Goal: Task Accomplishment & Management: Use online tool/utility

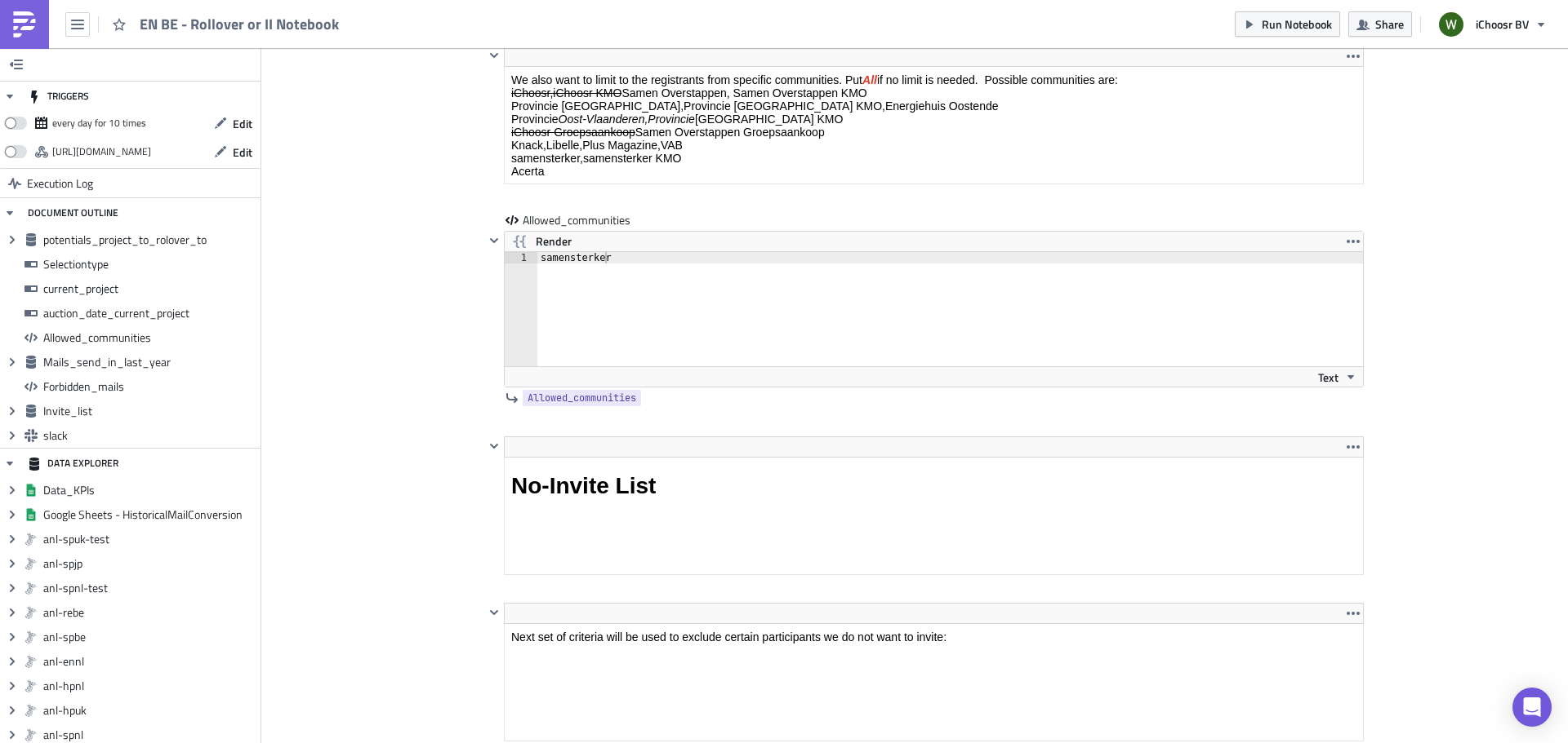
scroll to position [2857, 0]
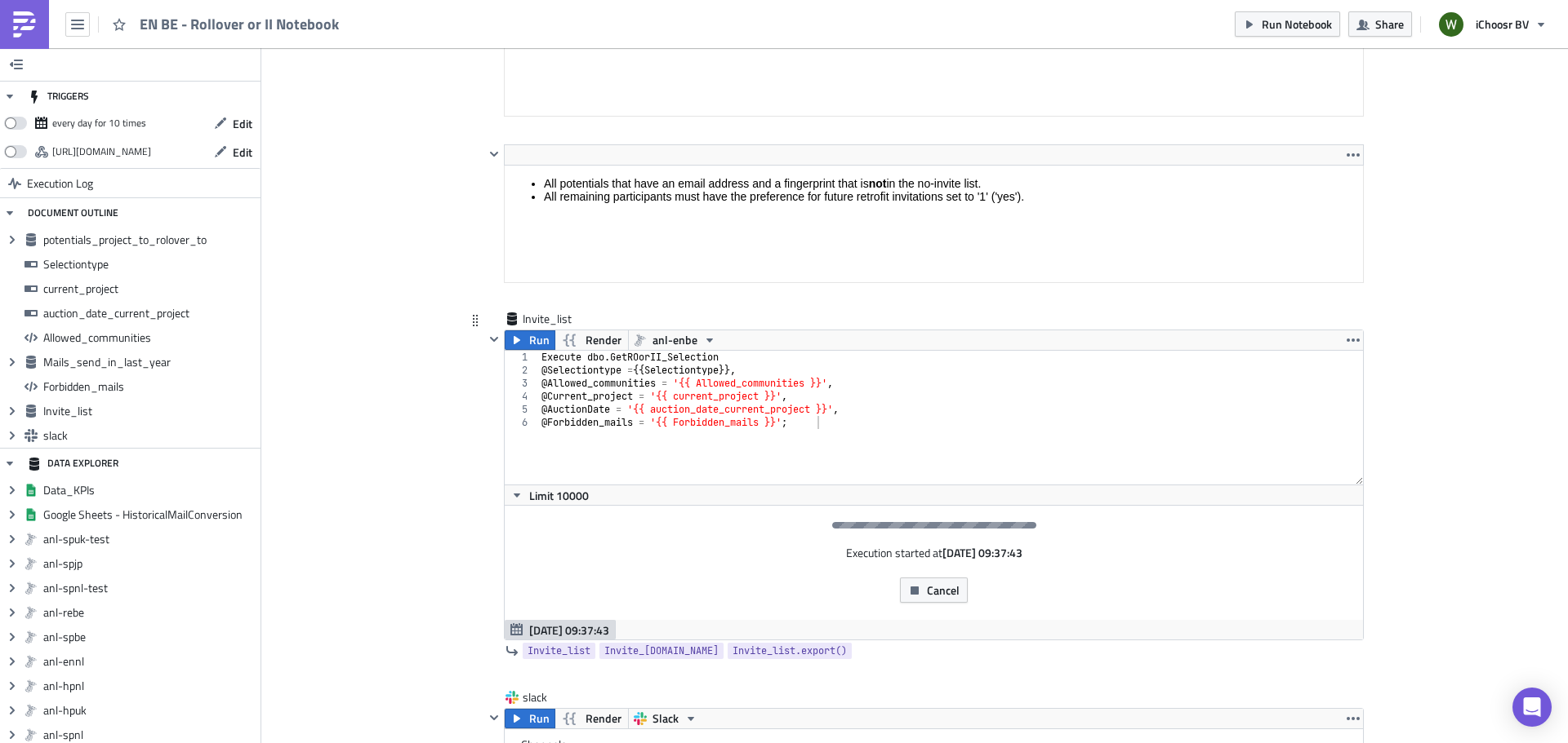
type textarea "Execute dbo.GetROorII_Selection"
drag, startPoint x: 607, startPoint y: 358, endPoint x: 721, endPoint y: 353, distance: 114.1
click at [721, 353] on div "Execute dbo . GetROorII_Selection @ Selectiontype = {{ Selectiontype }}, @ Allo…" at bounding box center [951, 431] width 826 height 160
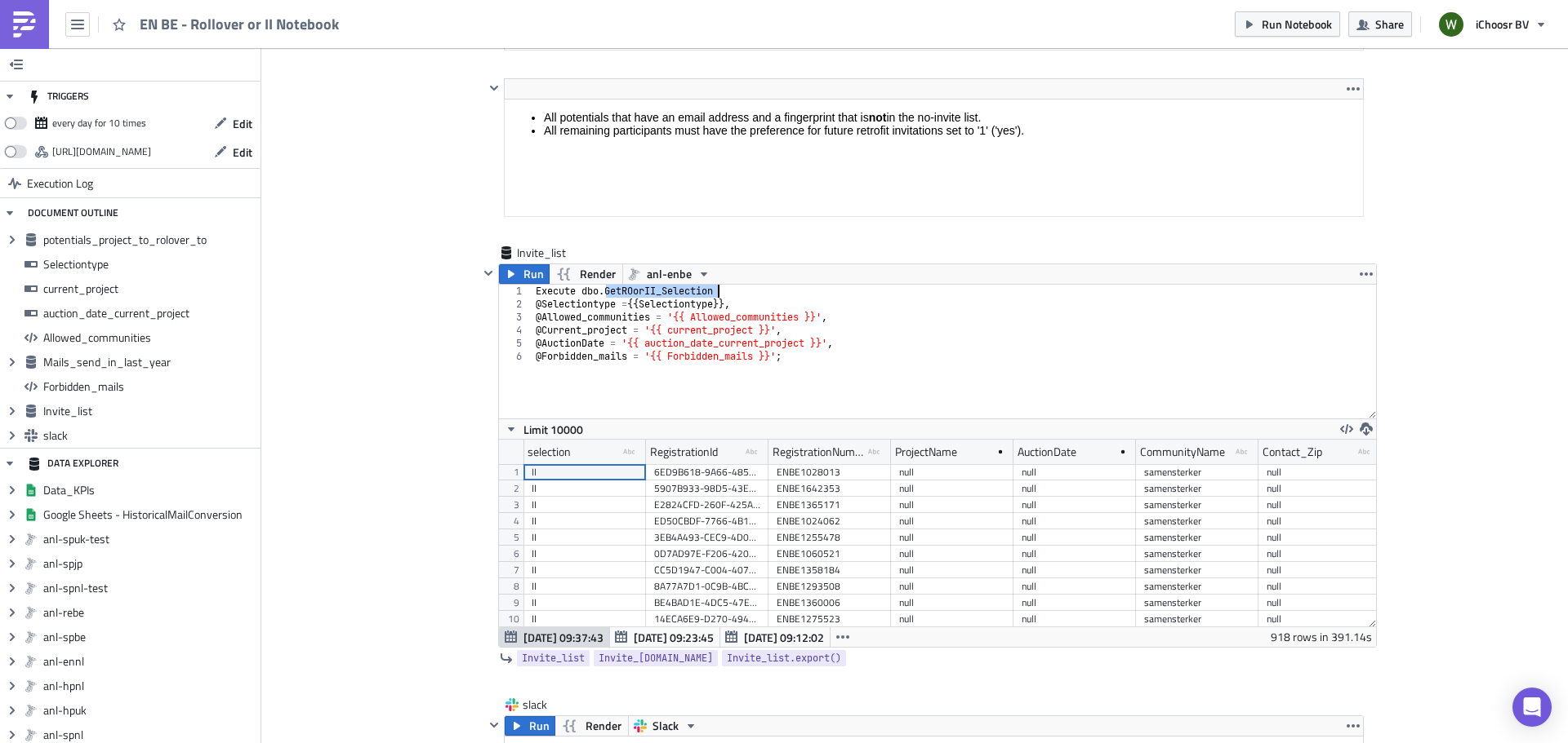
scroll to position [4978, 0]
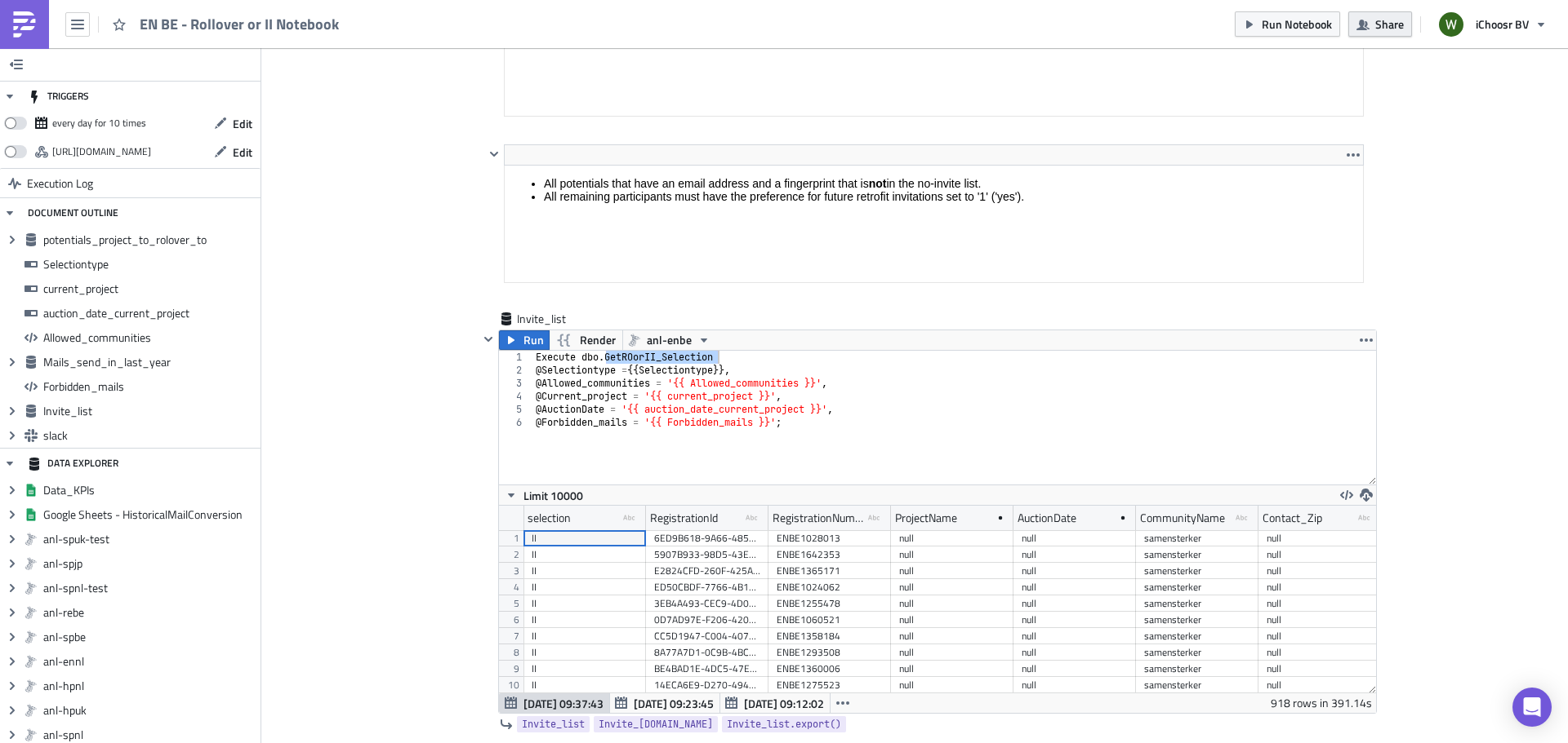
click at [1389, 21] on span "Share" at bounding box center [1389, 24] width 28 height 18
click at [87, 23] on button "button" at bounding box center [77, 24] width 24 height 24
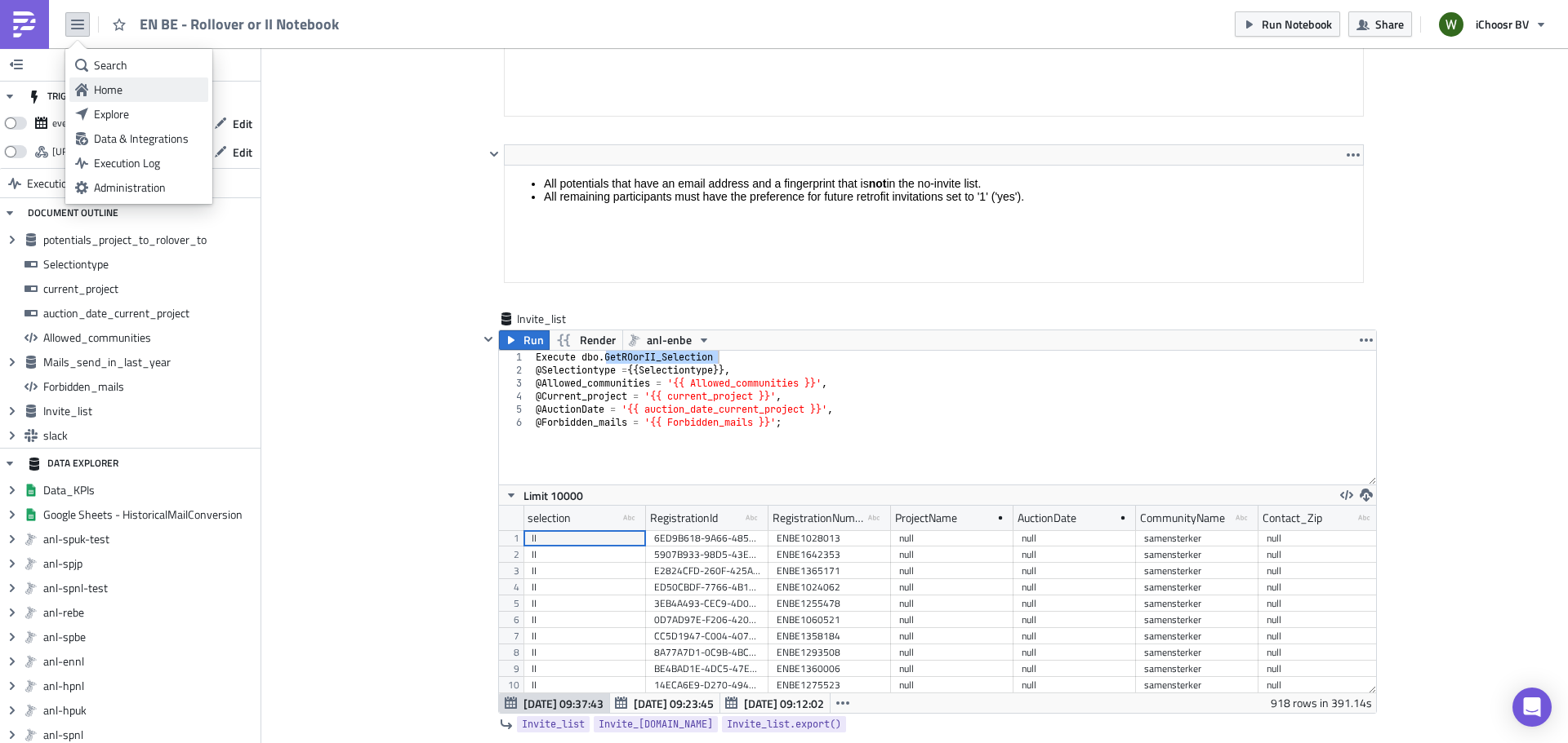
click at [96, 82] on div "Home" at bounding box center [148, 89] width 109 height 17
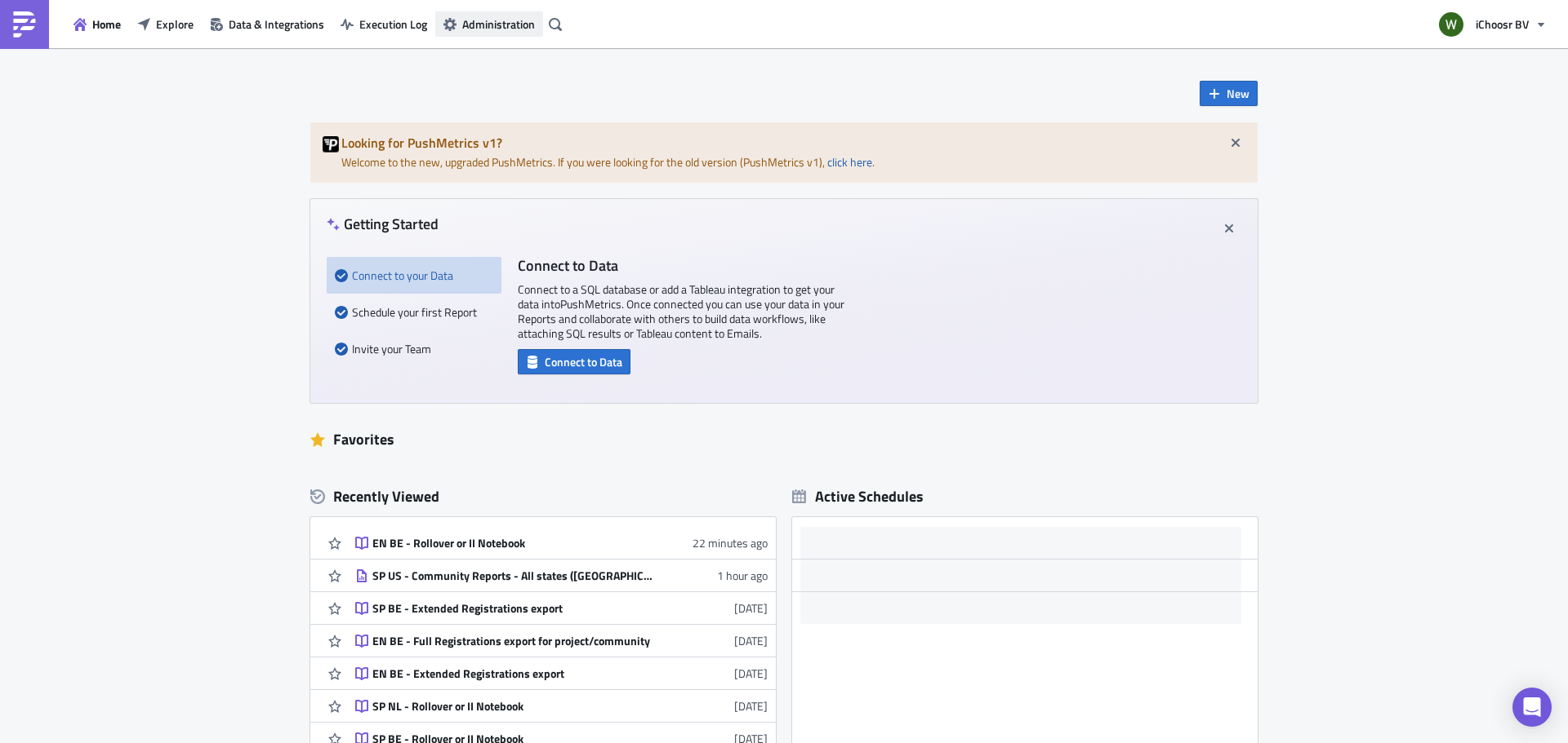
click at [482, 18] on span "Administration" at bounding box center [498, 24] width 72 height 18
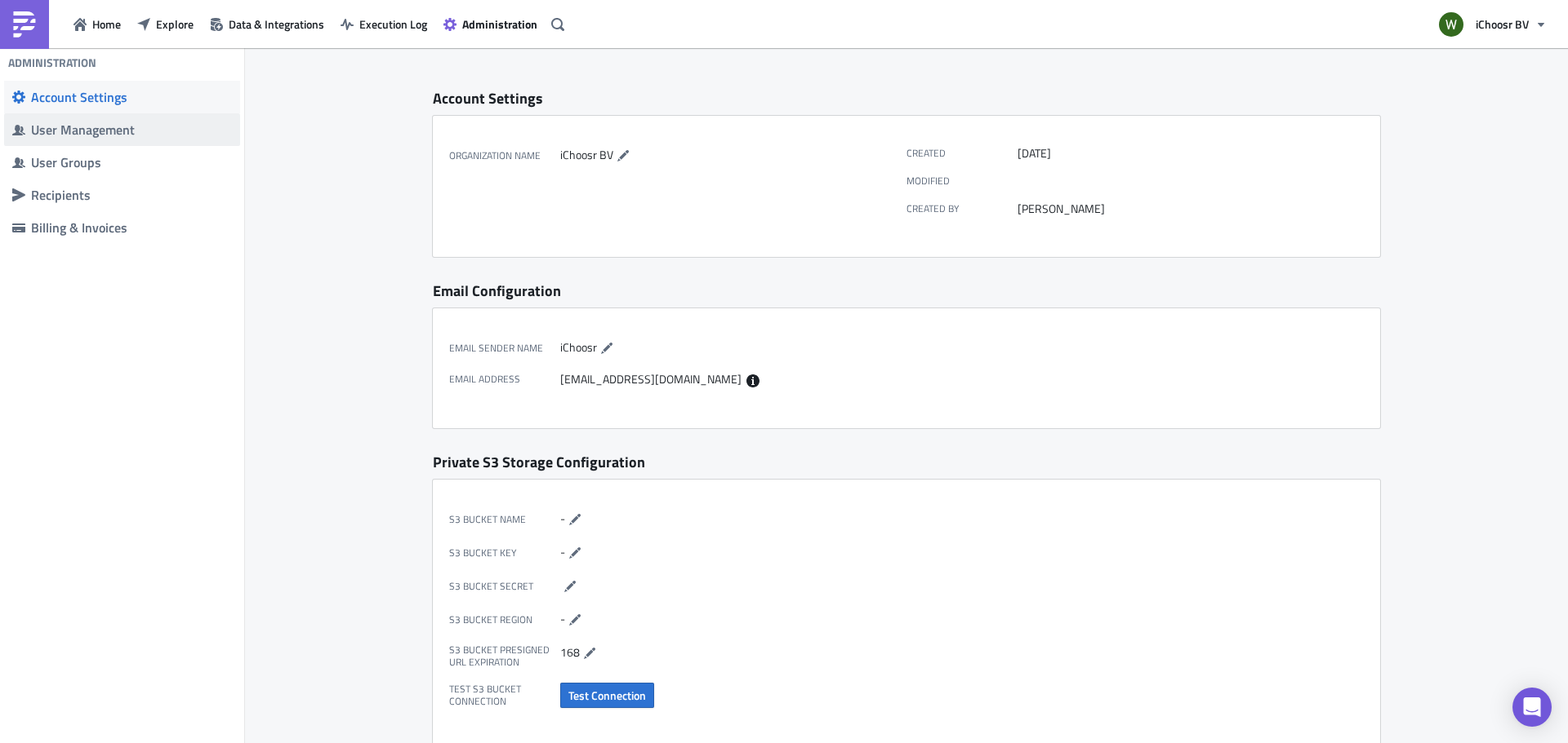
click at [68, 121] on div "User Management" at bounding box center [131, 129] width 201 height 17
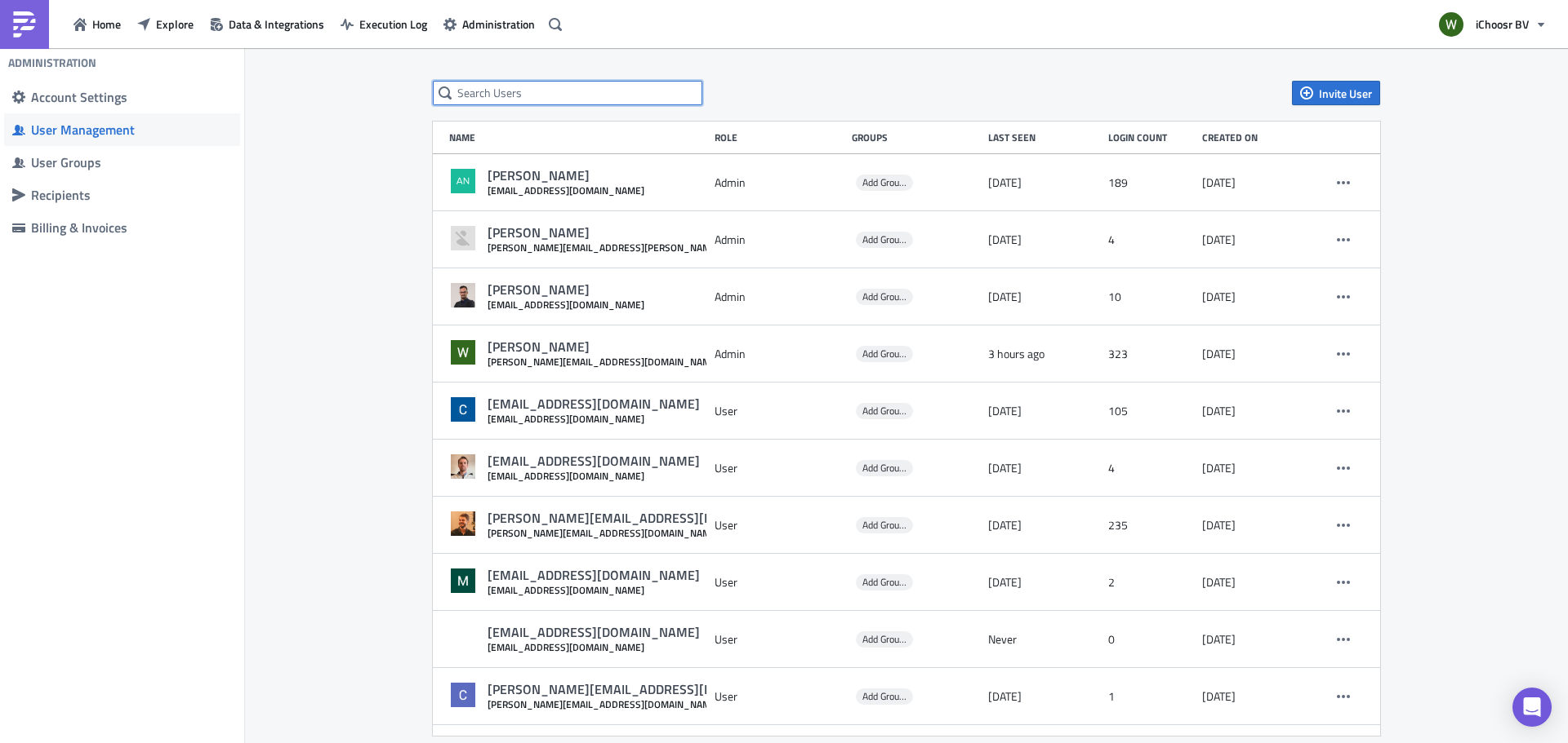
click at [575, 102] on input "text" at bounding box center [566, 93] width 269 height 24
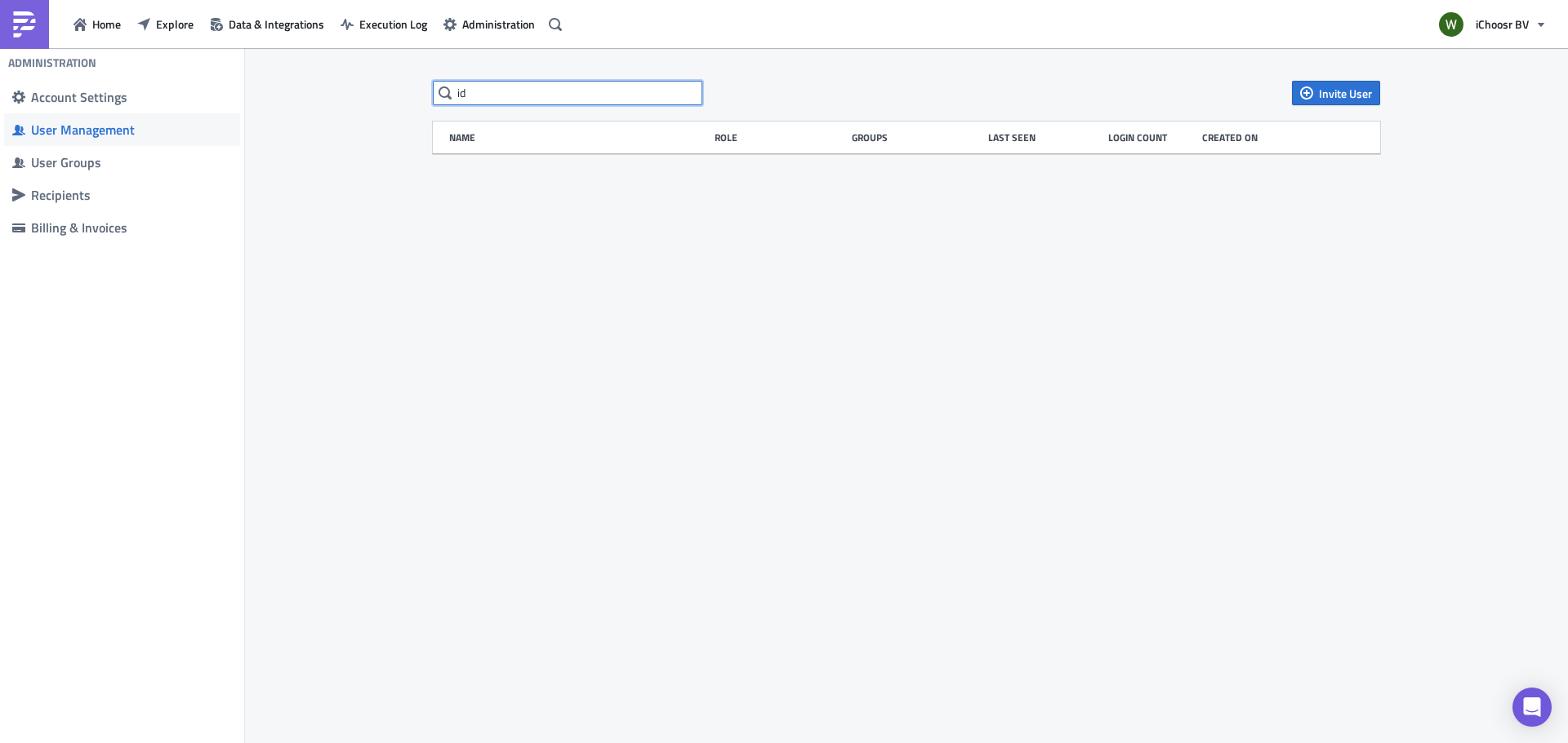
type input "i"
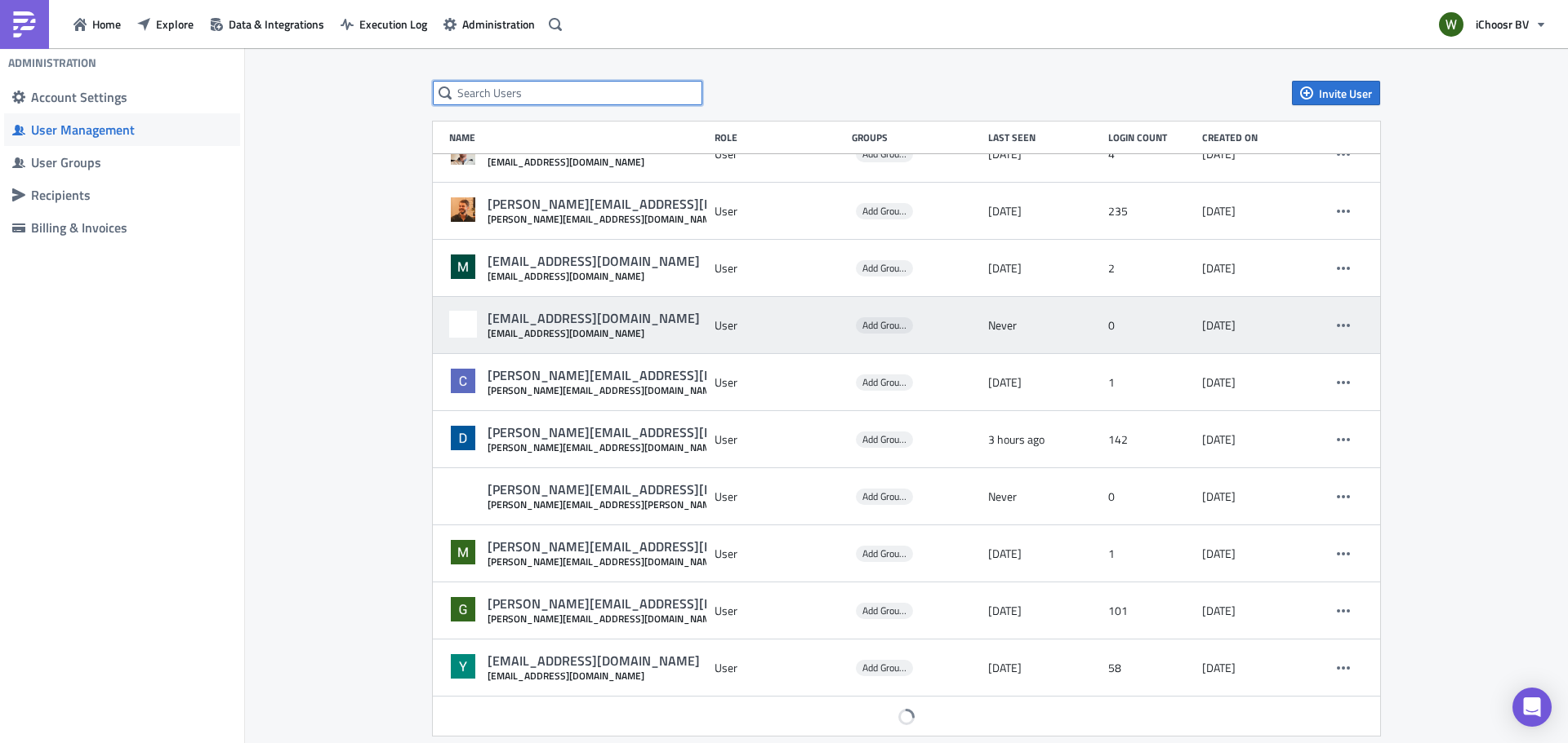
scroll to position [316, 0]
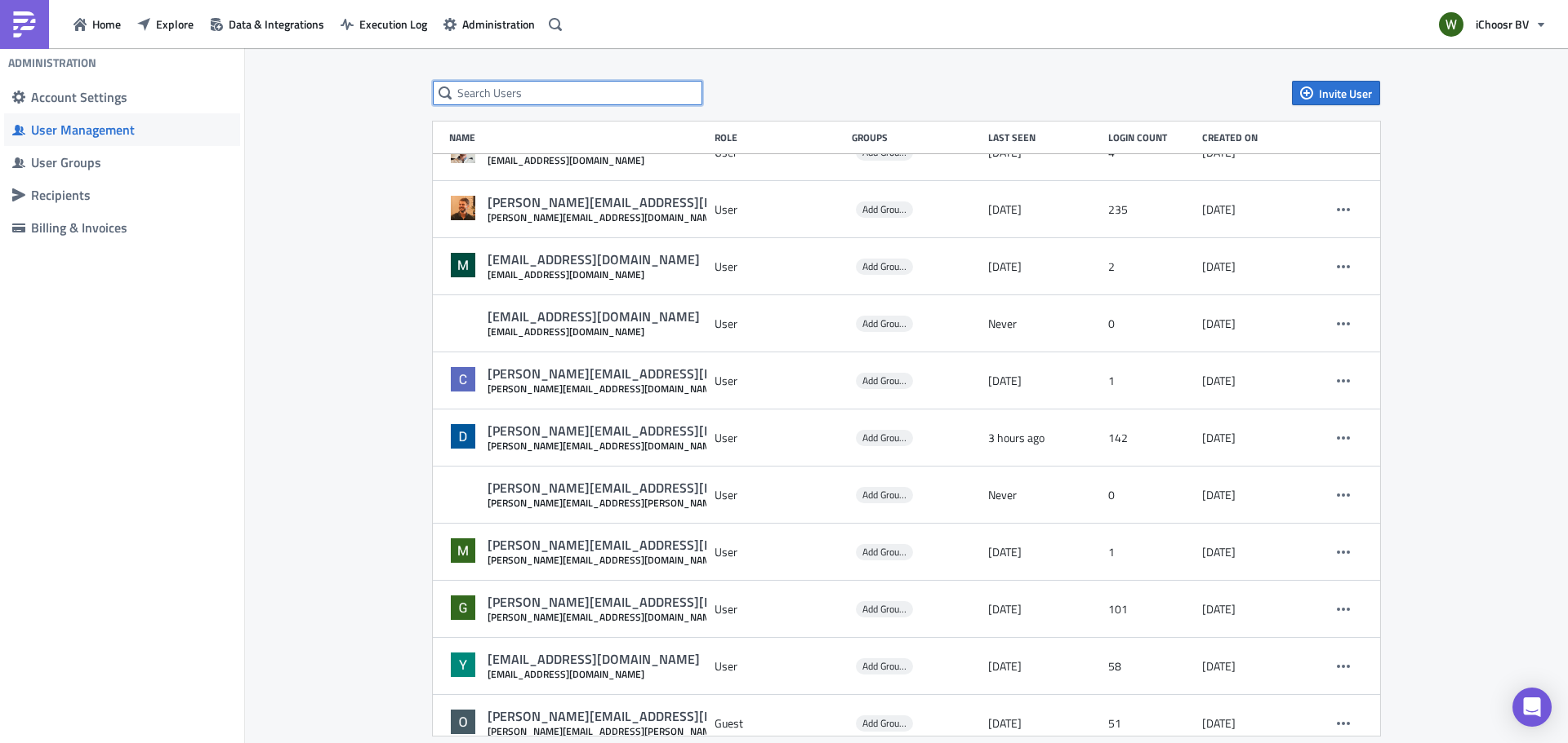
click at [507, 96] on input "text" at bounding box center [566, 93] width 269 height 24
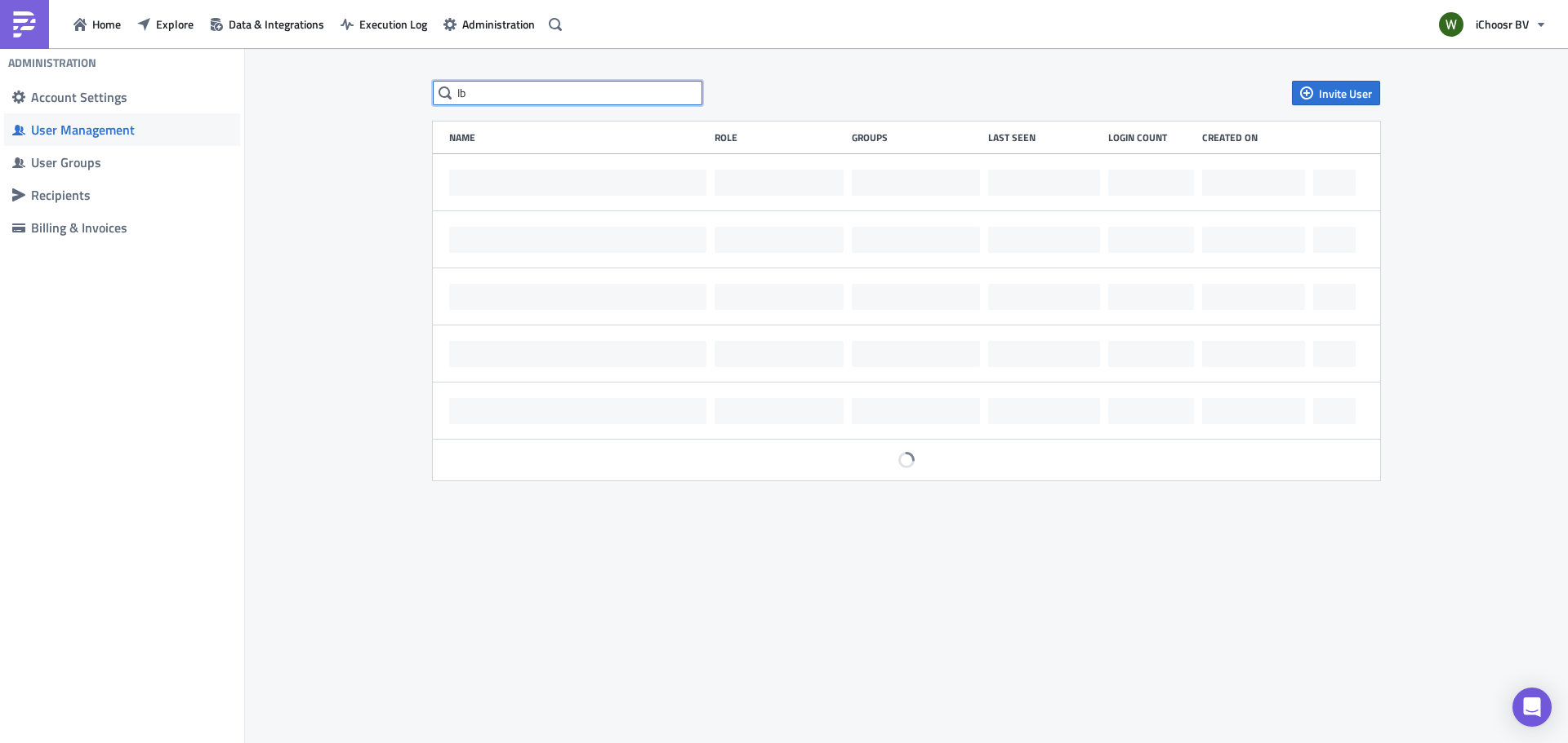
scroll to position [0, 0]
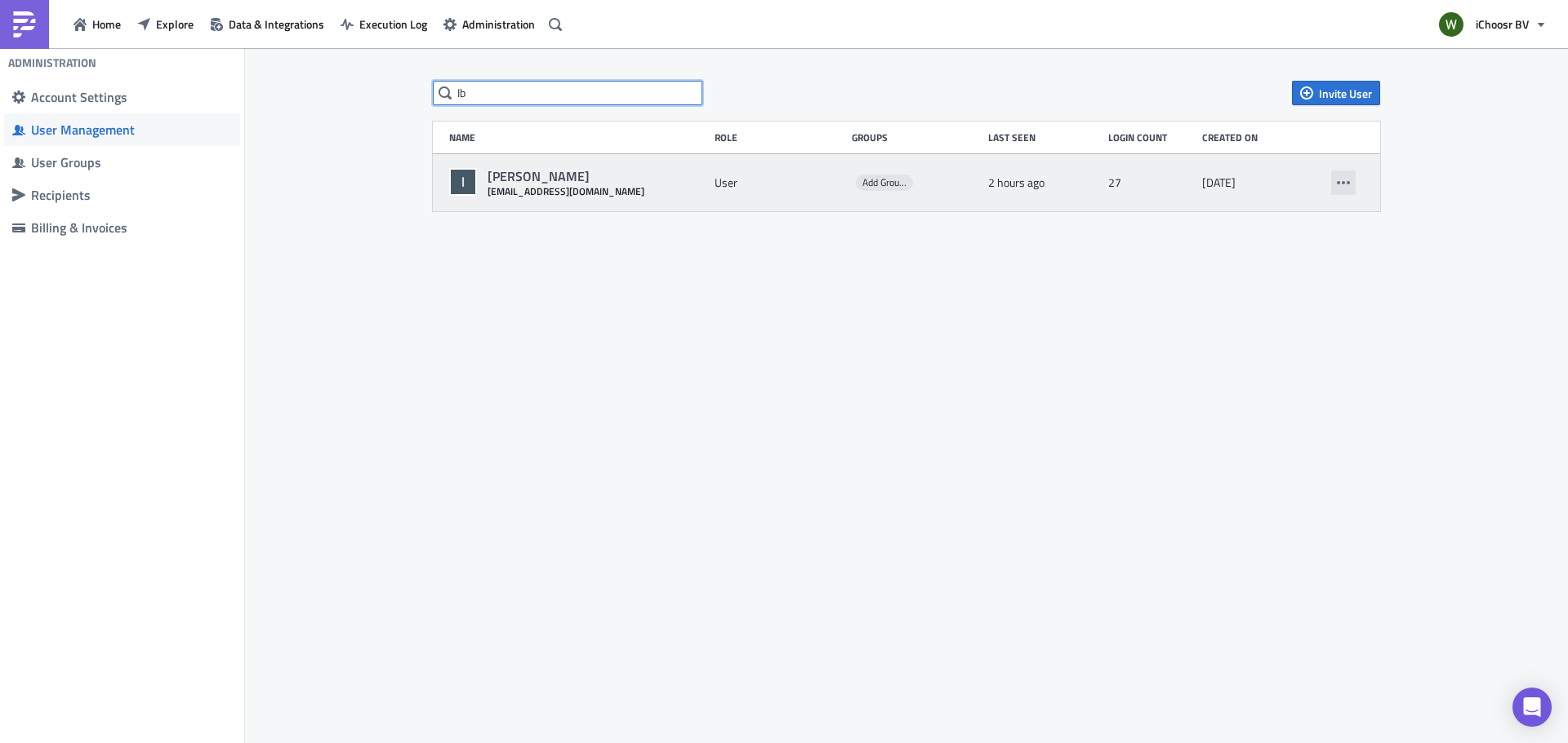
type input "Ib"
click at [1346, 182] on icon "button" at bounding box center [1342, 182] width 13 height 13
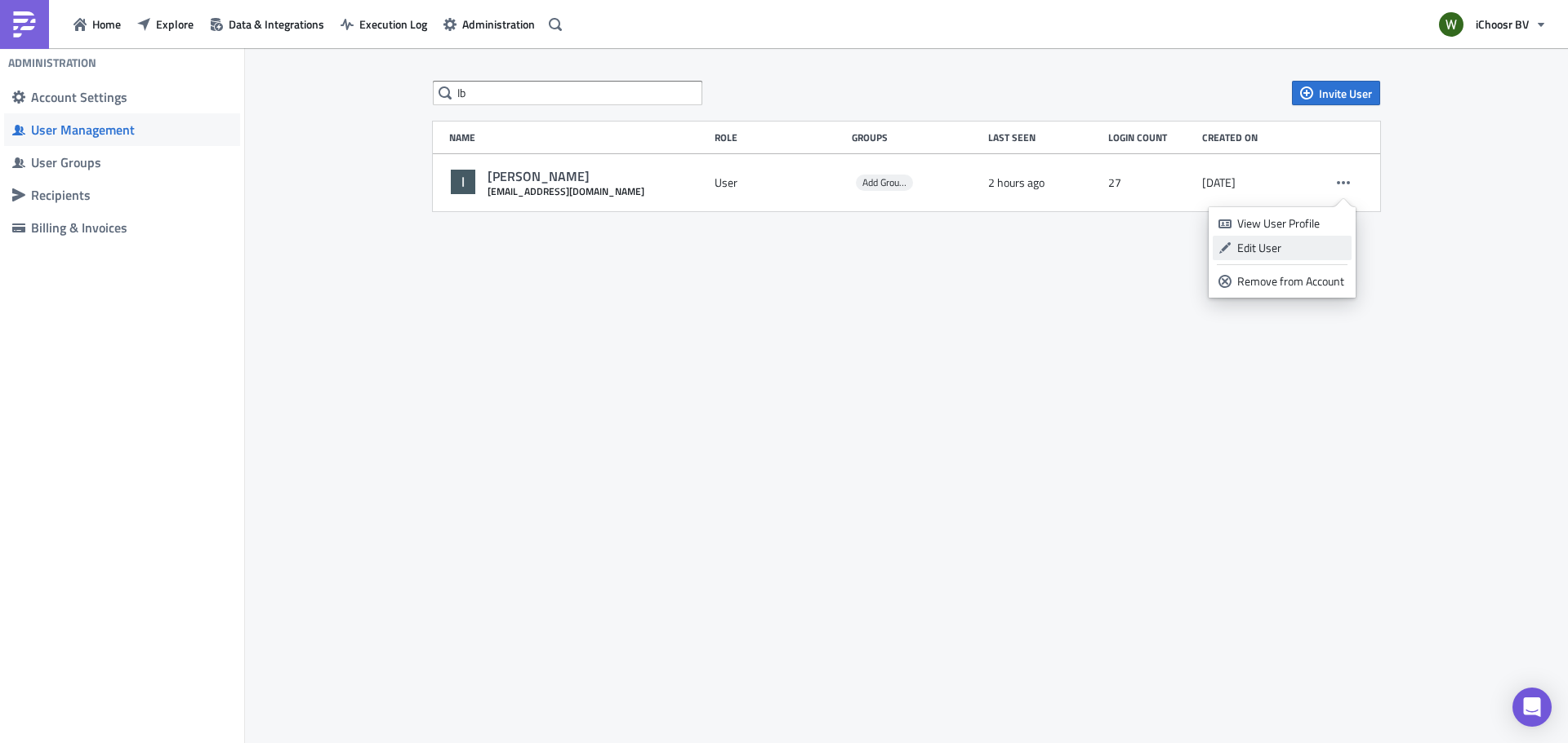
click at [1255, 242] on div "Edit User" at bounding box center [1291, 247] width 109 height 17
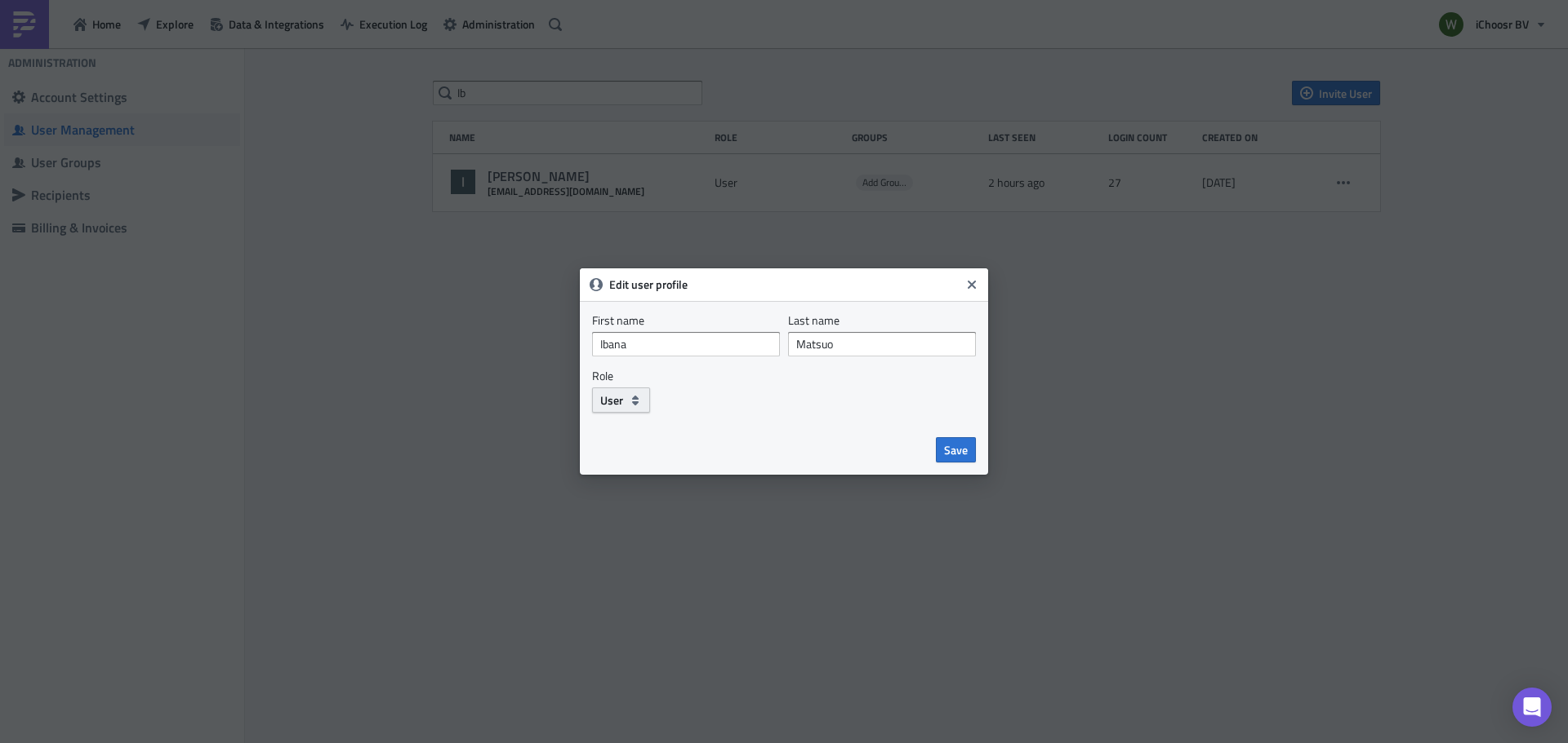
click at [604, 399] on span "User" at bounding box center [611, 401] width 22 height 18
click at [620, 432] on div "Admin" at bounding box center [669, 429] width 136 height 17
click at [956, 449] on span "Save" at bounding box center [956, 451] width 23 height 18
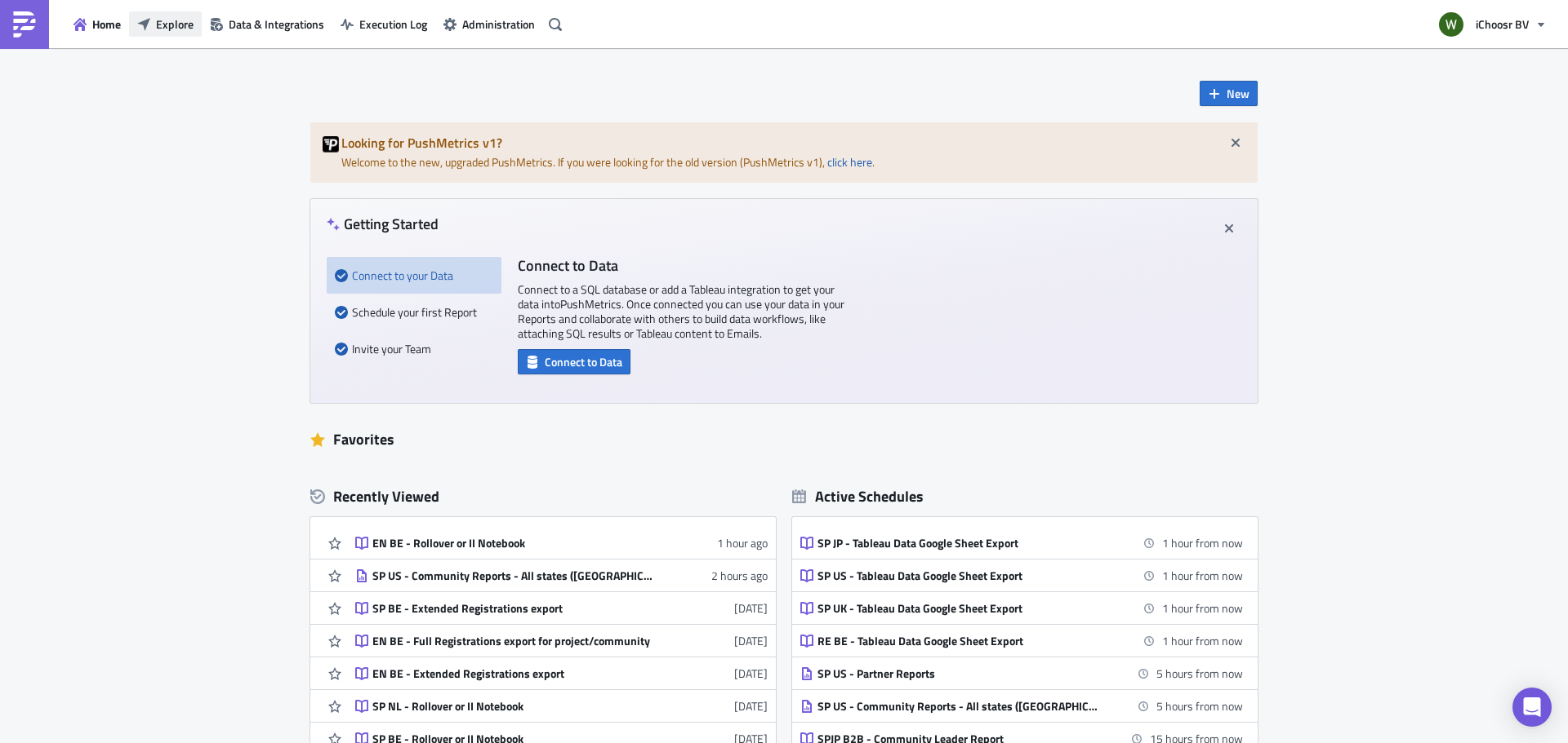
click at [192, 22] on span "Explore" at bounding box center [174, 24] width 37 height 18
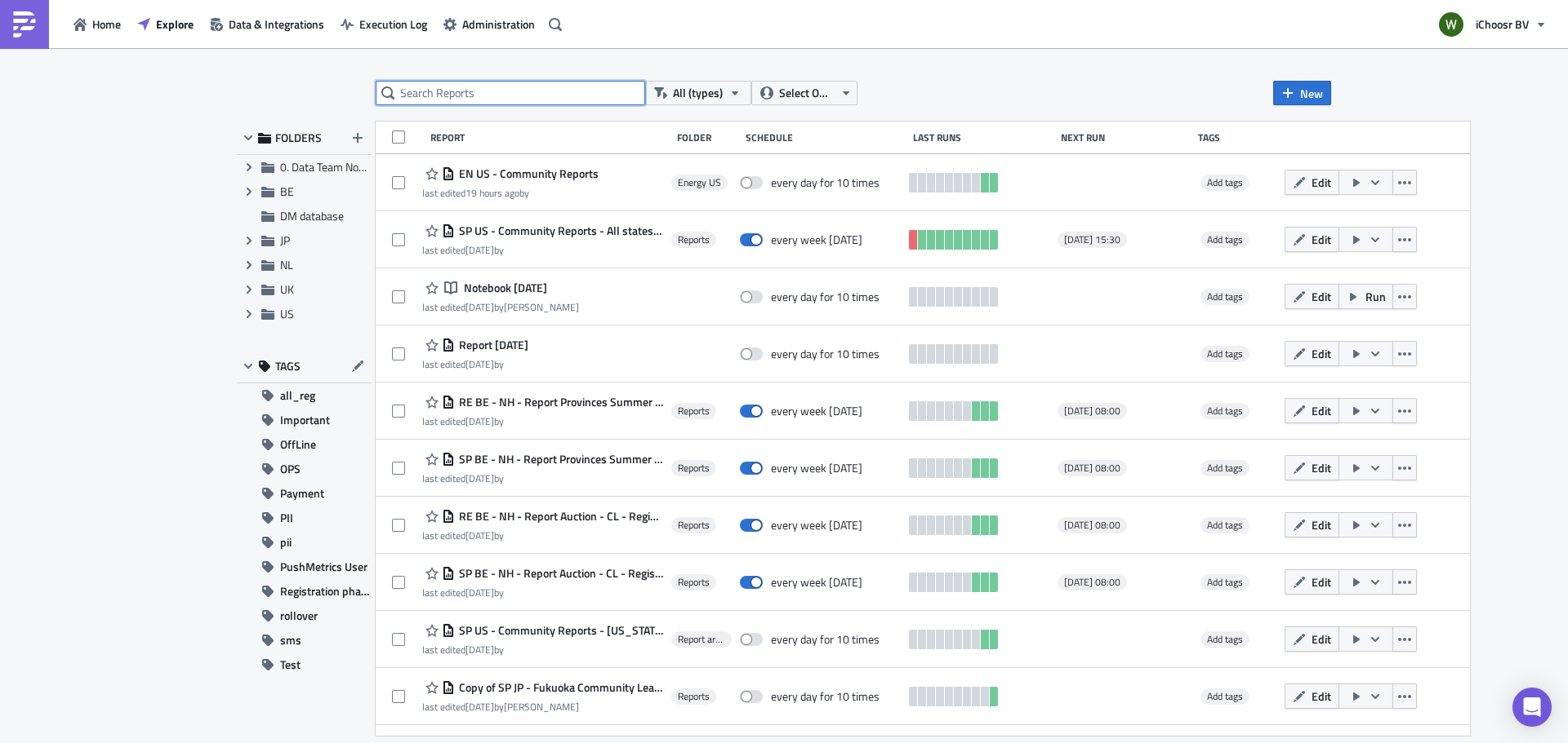
click at [524, 83] on input "text" at bounding box center [510, 93] width 269 height 24
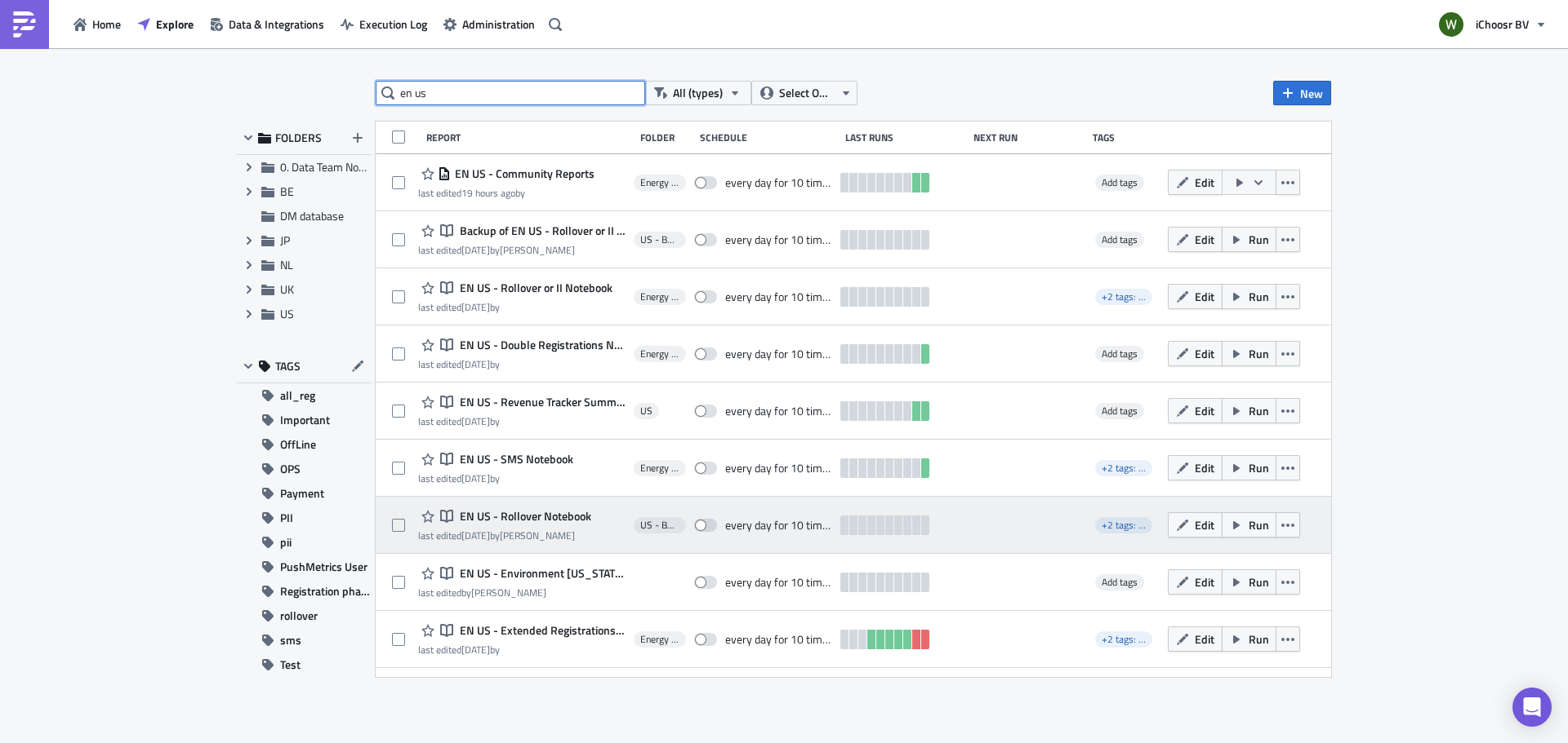
type input "en us"
click at [538, 521] on span "EN US - Rollover Notebook" at bounding box center [523, 516] width 136 height 15
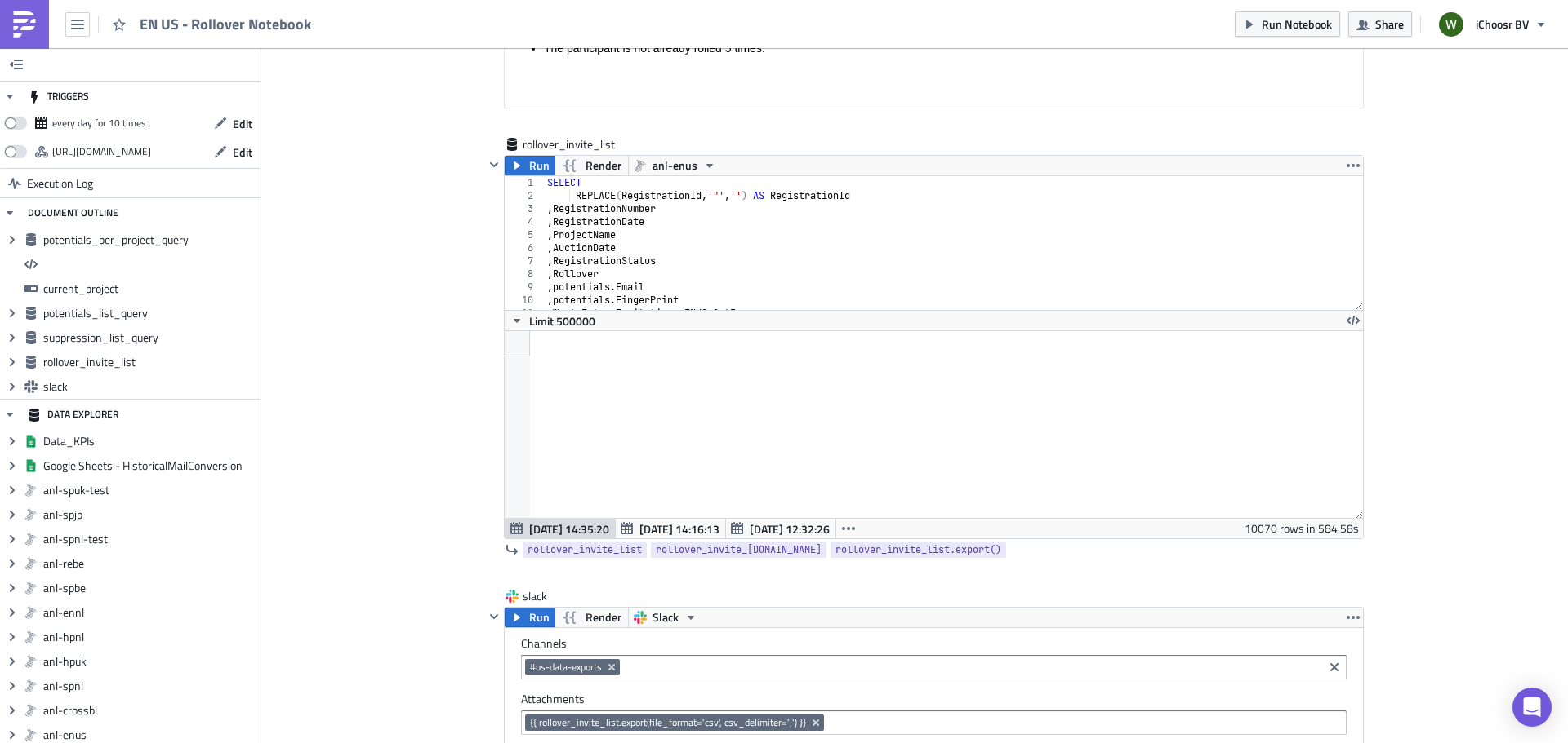
scroll to position [4407, 0]
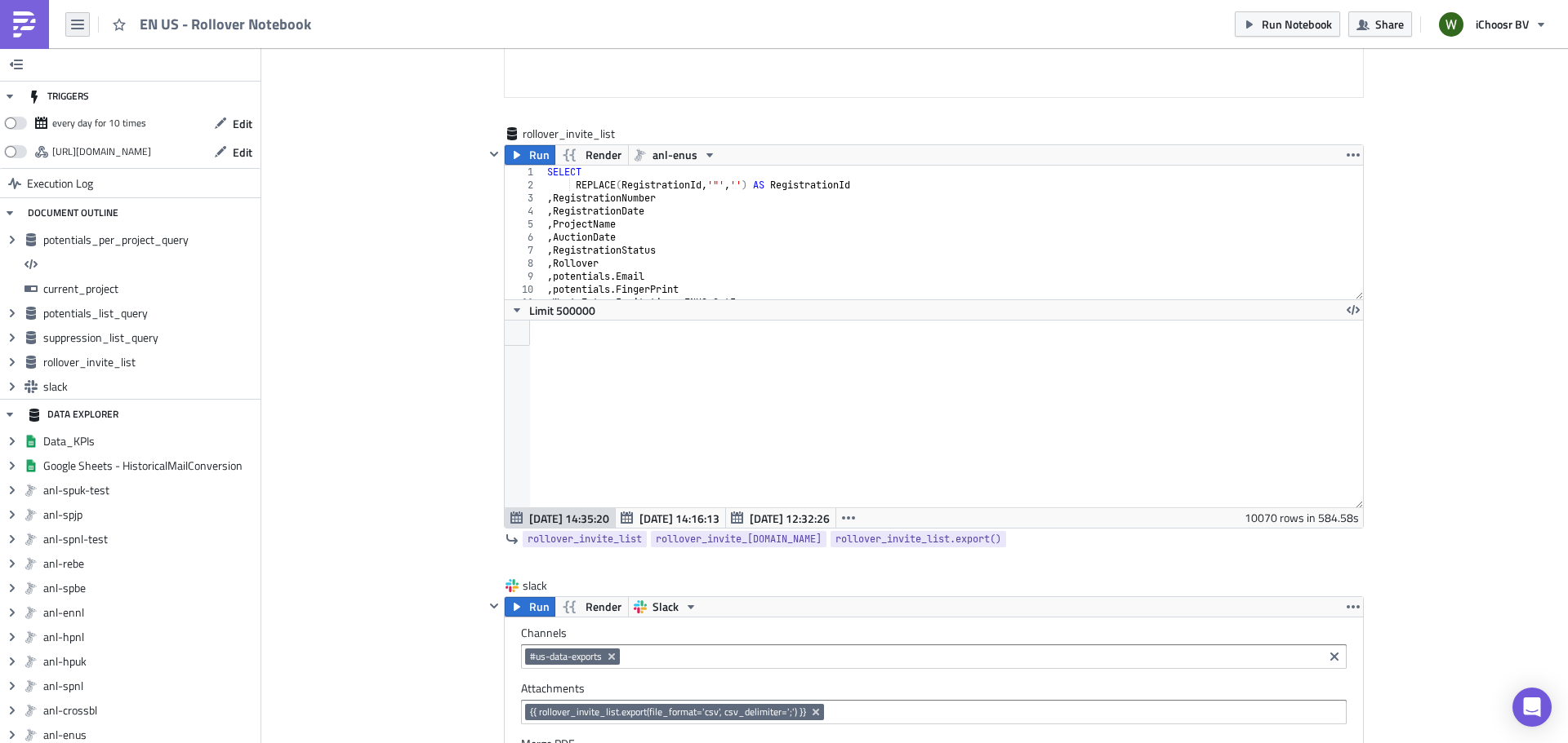
click at [79, 21] on icon "button" at bounding box center [77, 24] width 13 height 10
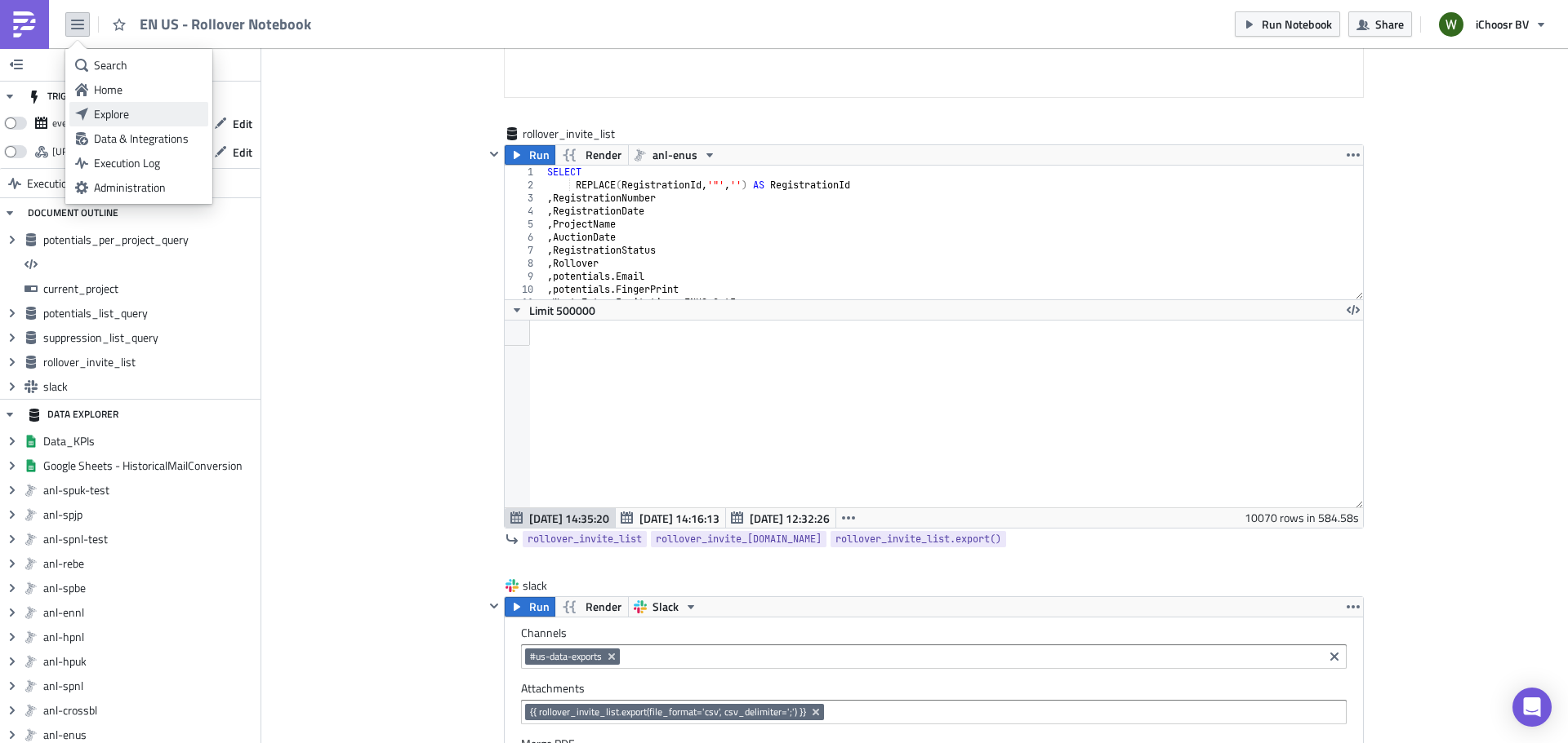
click at [123, 110] on div "Explore" at bounding box center [148, 114] width 109 height 17
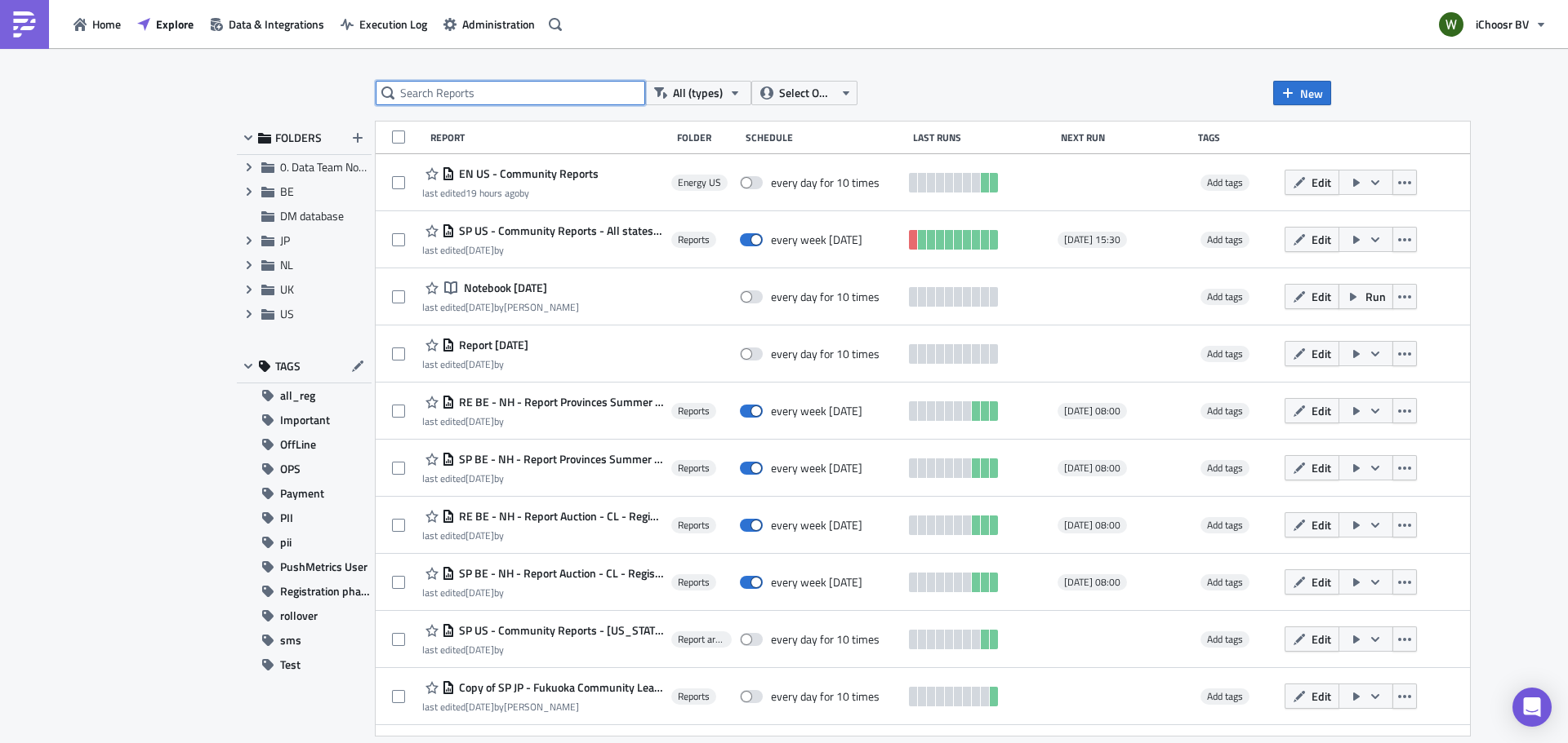
click at [489, 91] on input "text" at bounding box center [510, 93] width 269 height 24
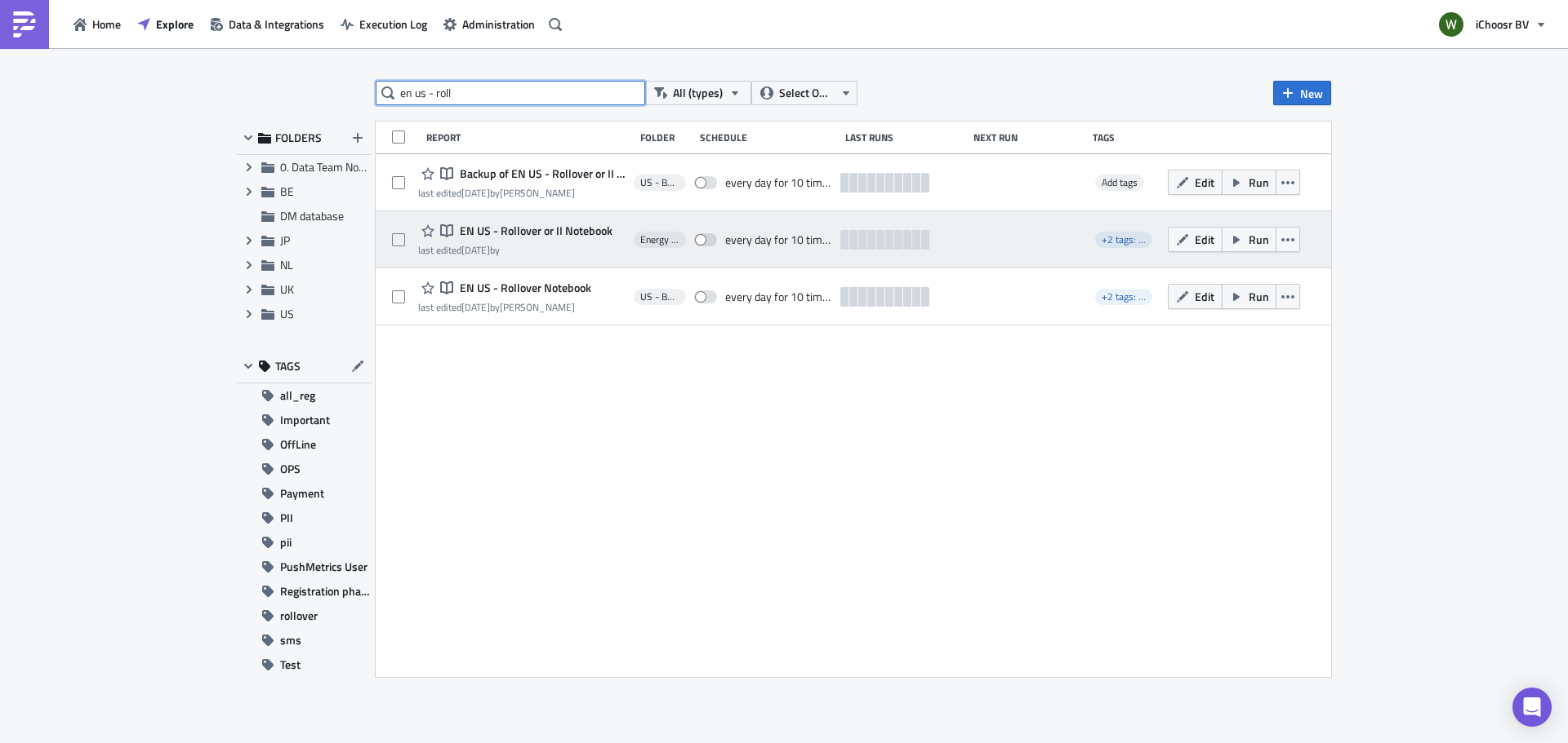
type input "en us - roll"
click at [532, 234] on span "EN US - Rollover or II Notebook" at bounding box center [534, 231] width 157 height 15
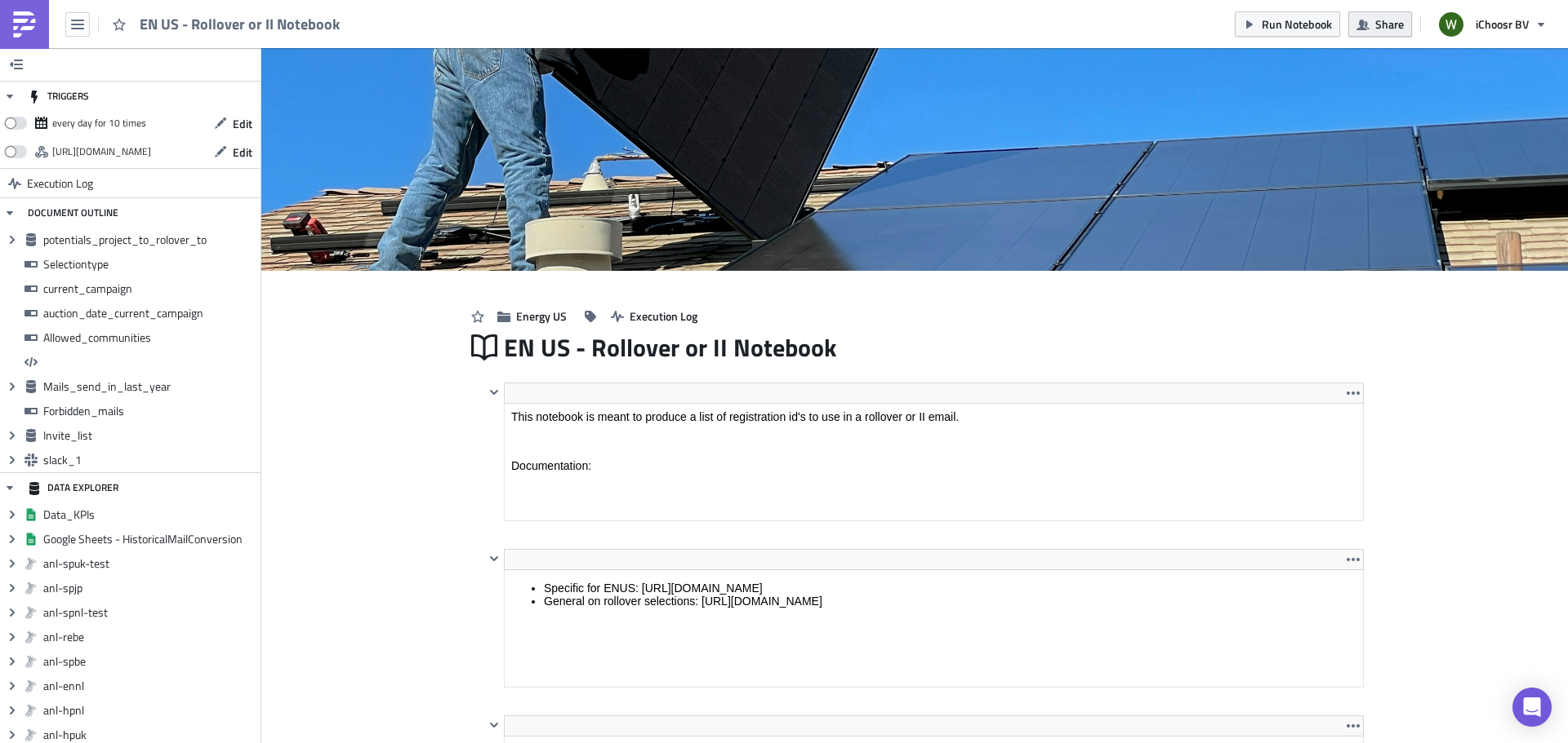
click at [1372, 23] on button "Share" at bounding box center [1379, 24] width 64 height 25
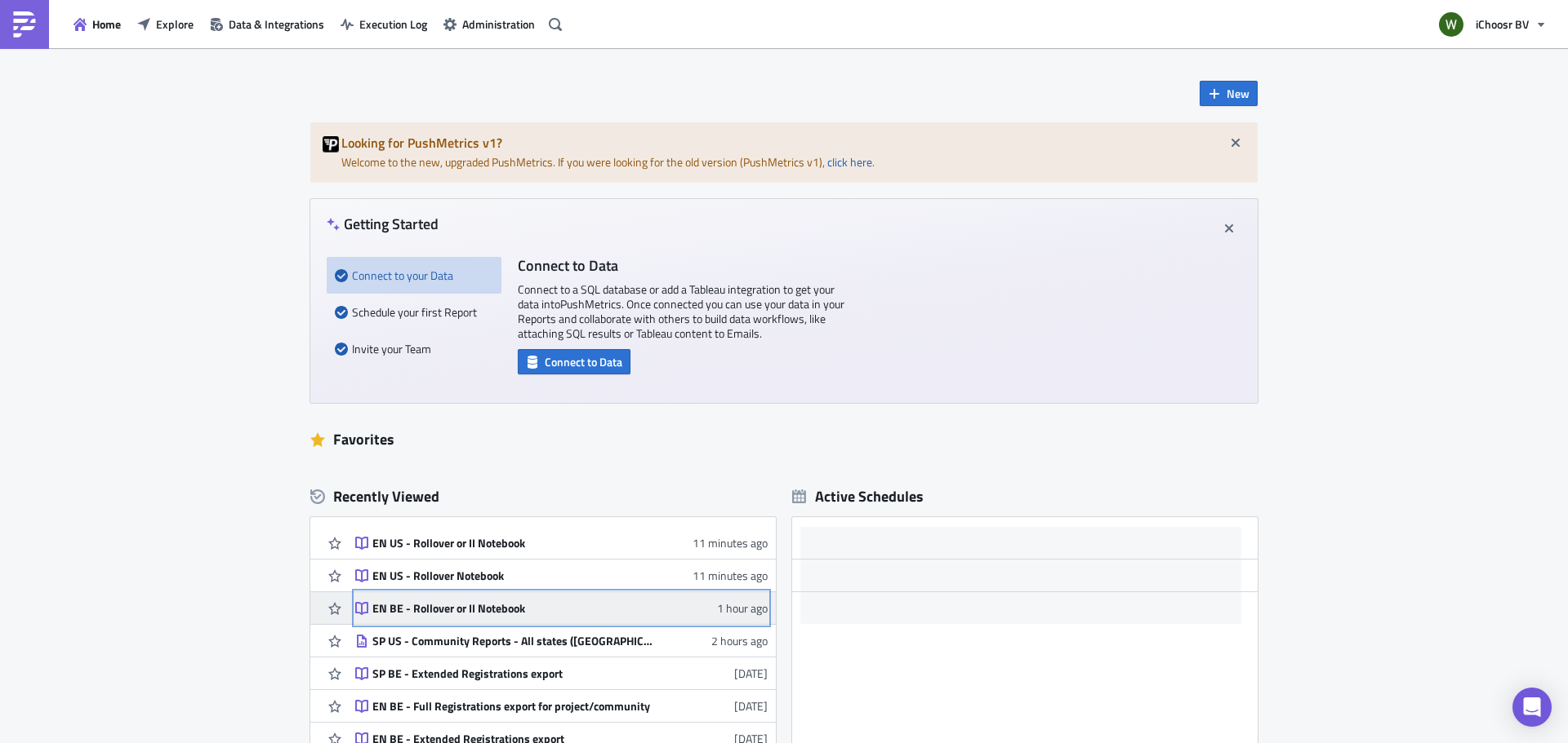
click at [439, 614] on div "EN BE - Rollover or II Notebook" at bounding box center [515, 608] width 286 height 15
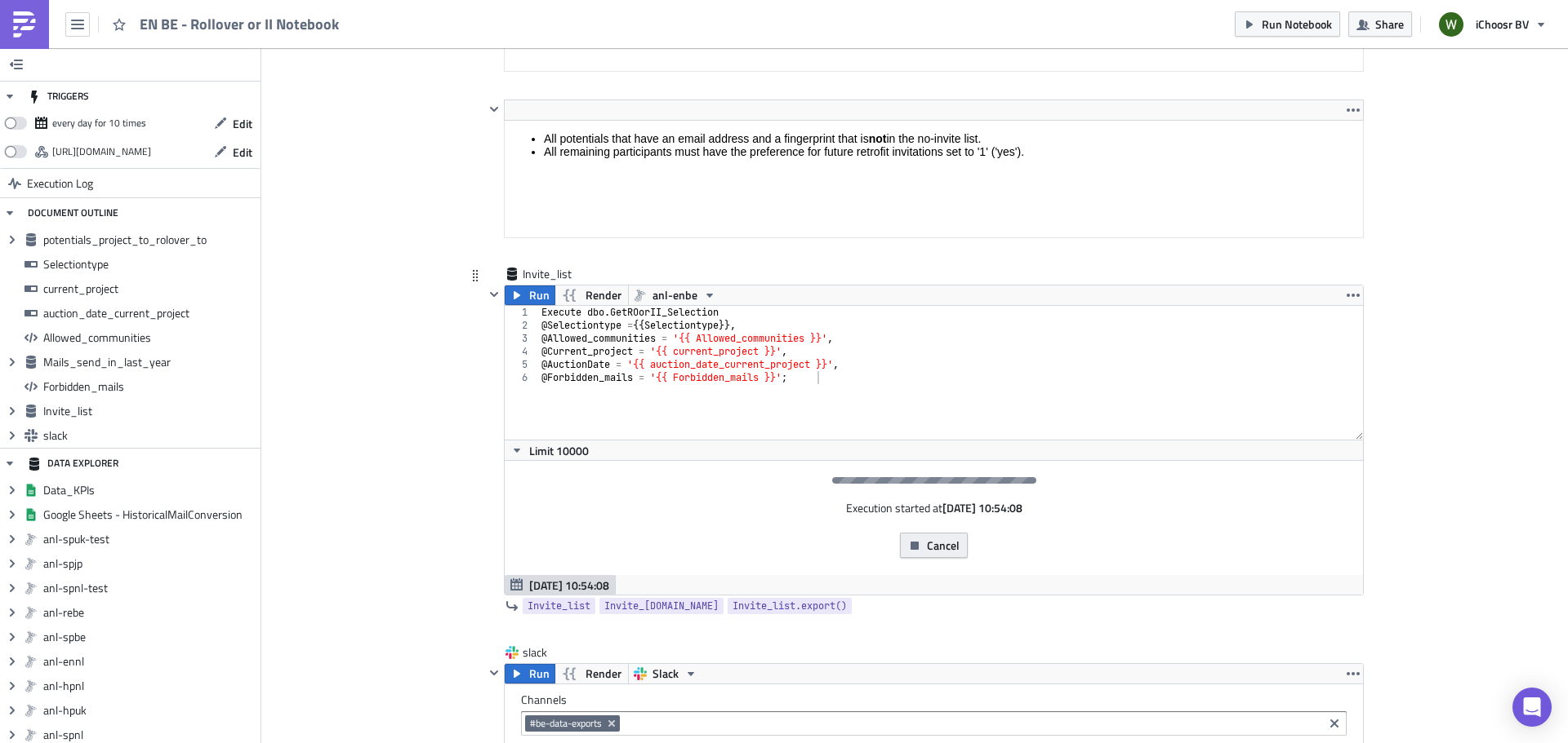
scroll to position [5053, 0]
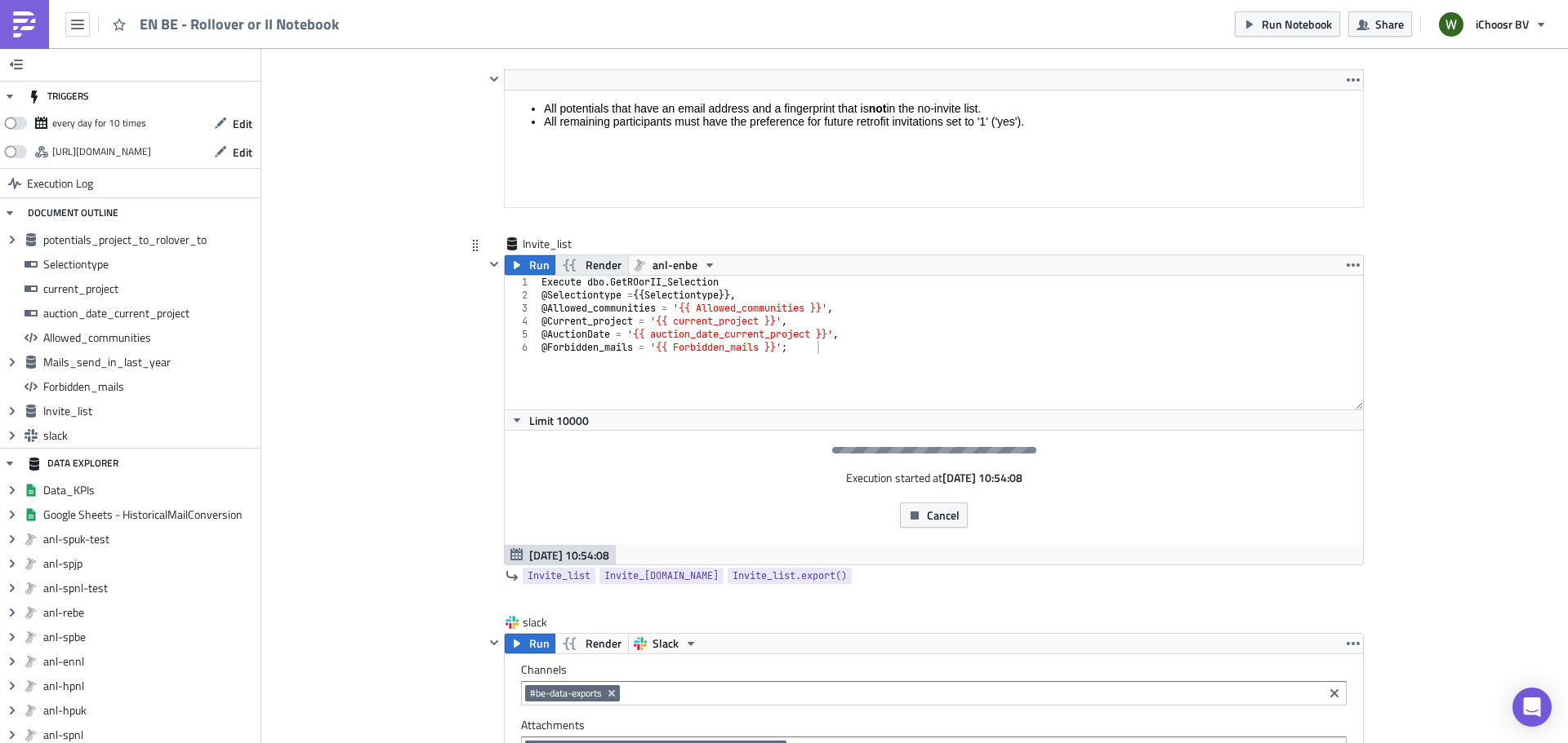
click at [605, 264] on span "Render" at bounding box center [604, 265] width 36 height 20
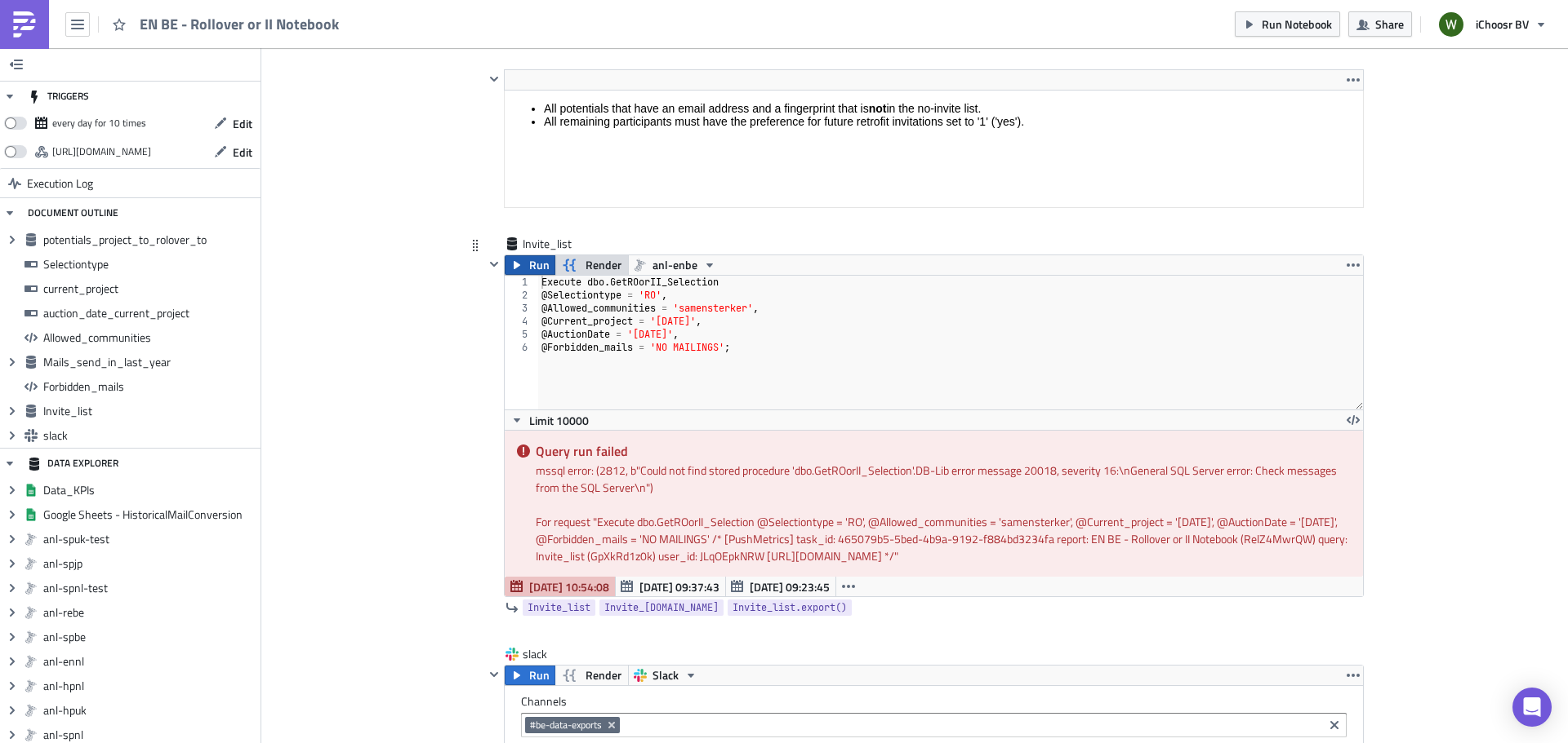
click at [529, 268] on span "Run" at bounding box center [539, 265] width 21 height 20
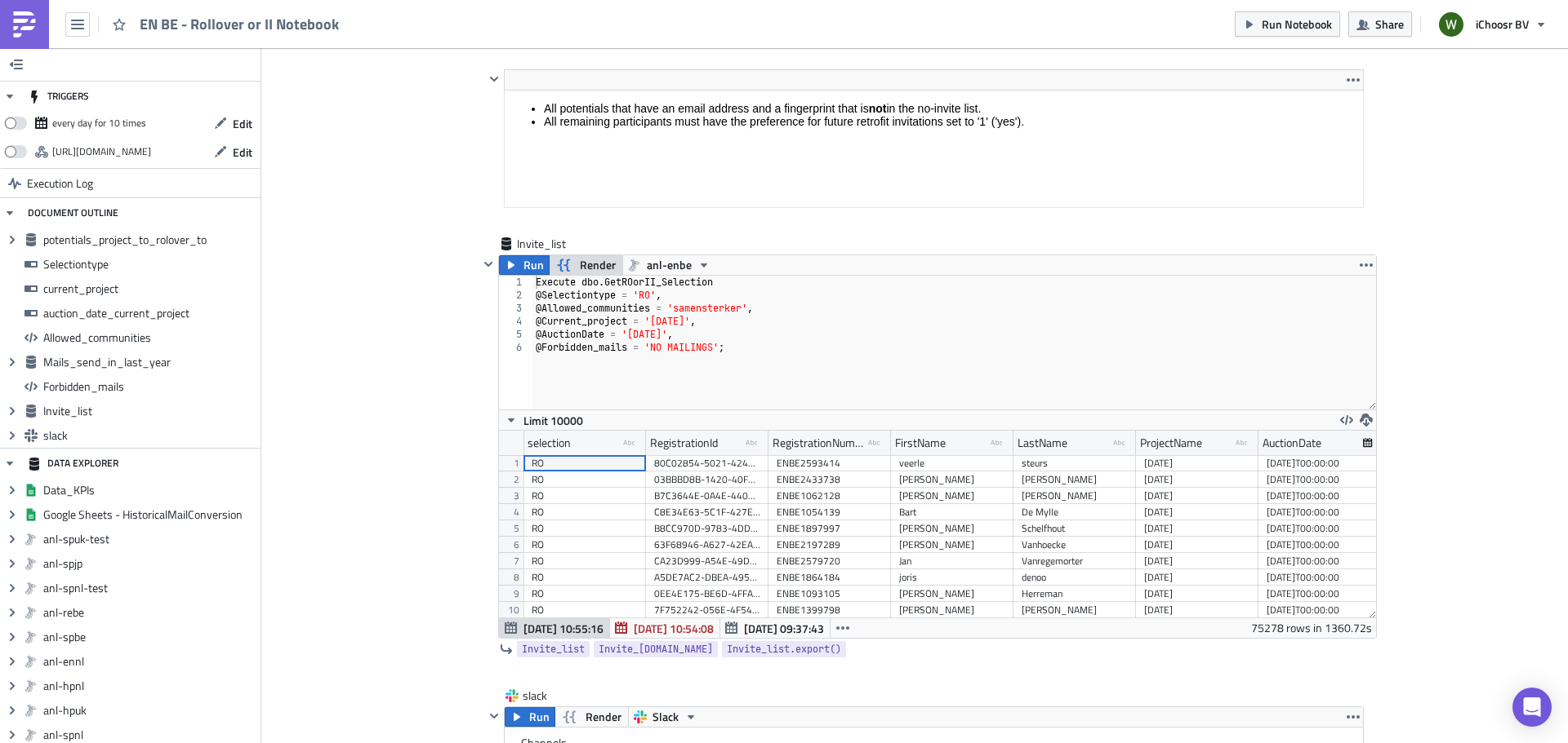
scroll to position [187, 877]
